Goal: Browse casually

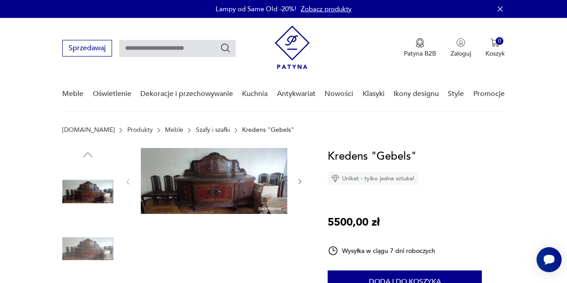
click at [209, 174] on img at bounding box center [214, 181] width 147 height 66
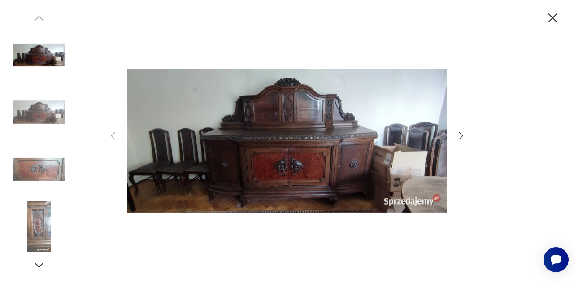
click at [461, 138] on icon "button" at bounding box center [461, 135] width 4 height 7
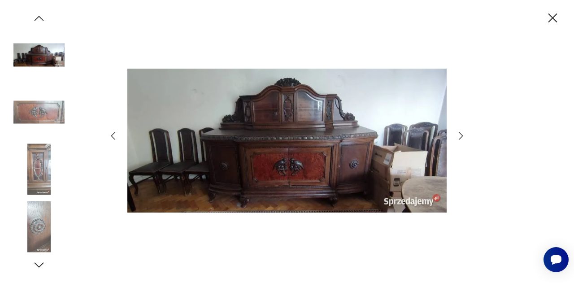
click at [461, 138] on icon "button" at bounding box center [461, 135] width 4 height 7
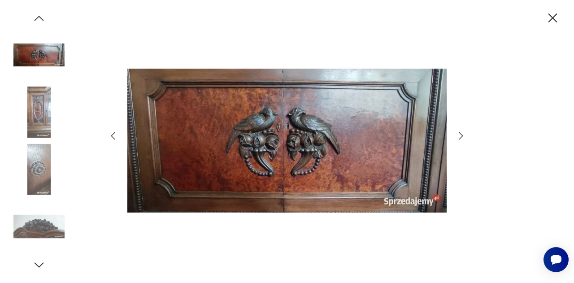
click at [461, 138] on icon "button" at bounding box center [461, 135] width 4 height 7
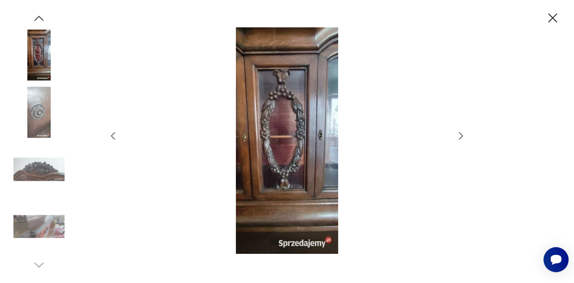
click at [553, 16] on icon "button" at bounding box center [553, 18] width 16 height 16
